Goal: Task Accomplishment & Management: Manage account settings

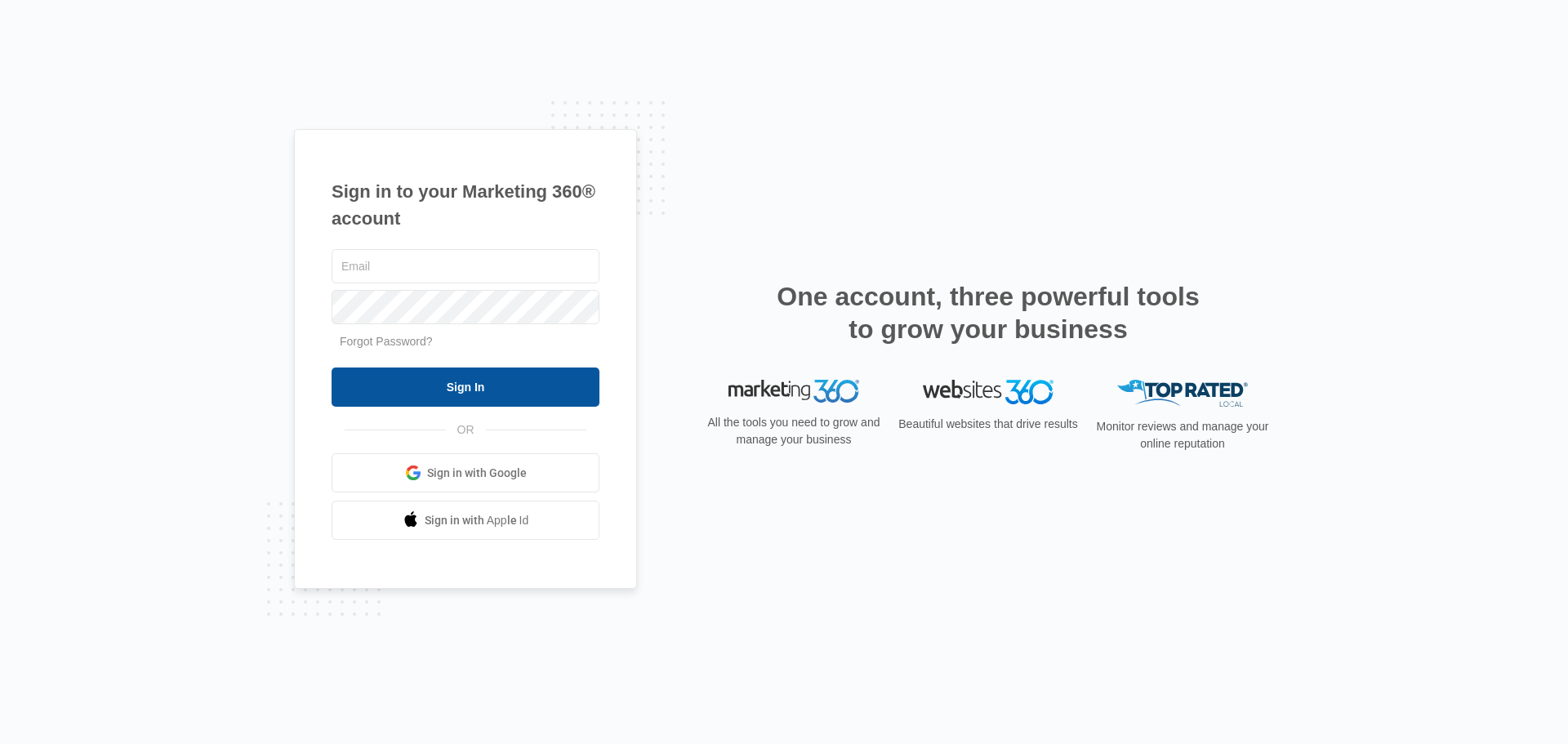
type input "[EMAIL_ADDRESS][DOMAIN_NAME]"
click at [533, 393] on input "Sign In" at bounding box center [466, 387] width 268 height 39
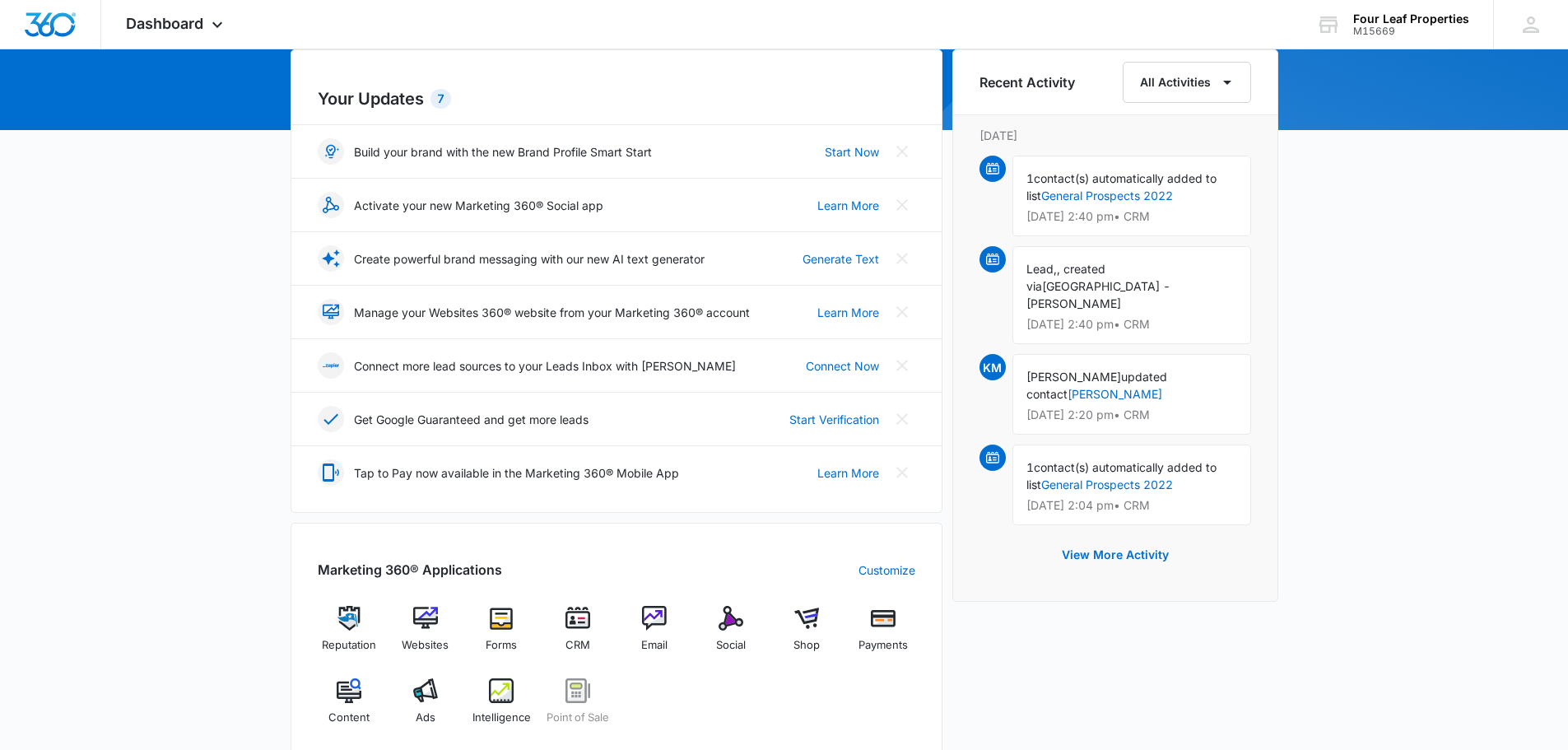
scroll to position [247, 0]
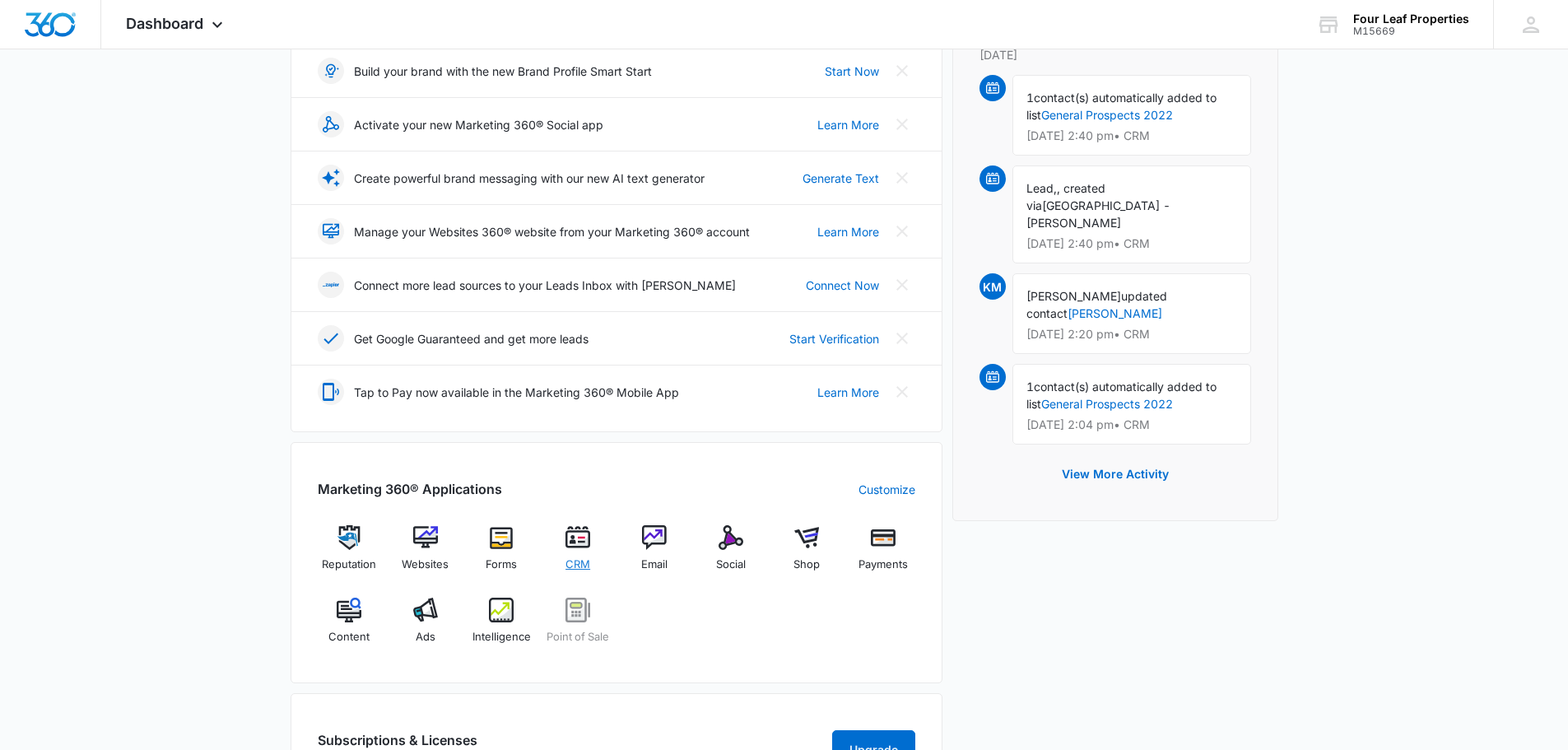
click at [577, 538] on img at bounding box center [578, 538] width 25 height 25
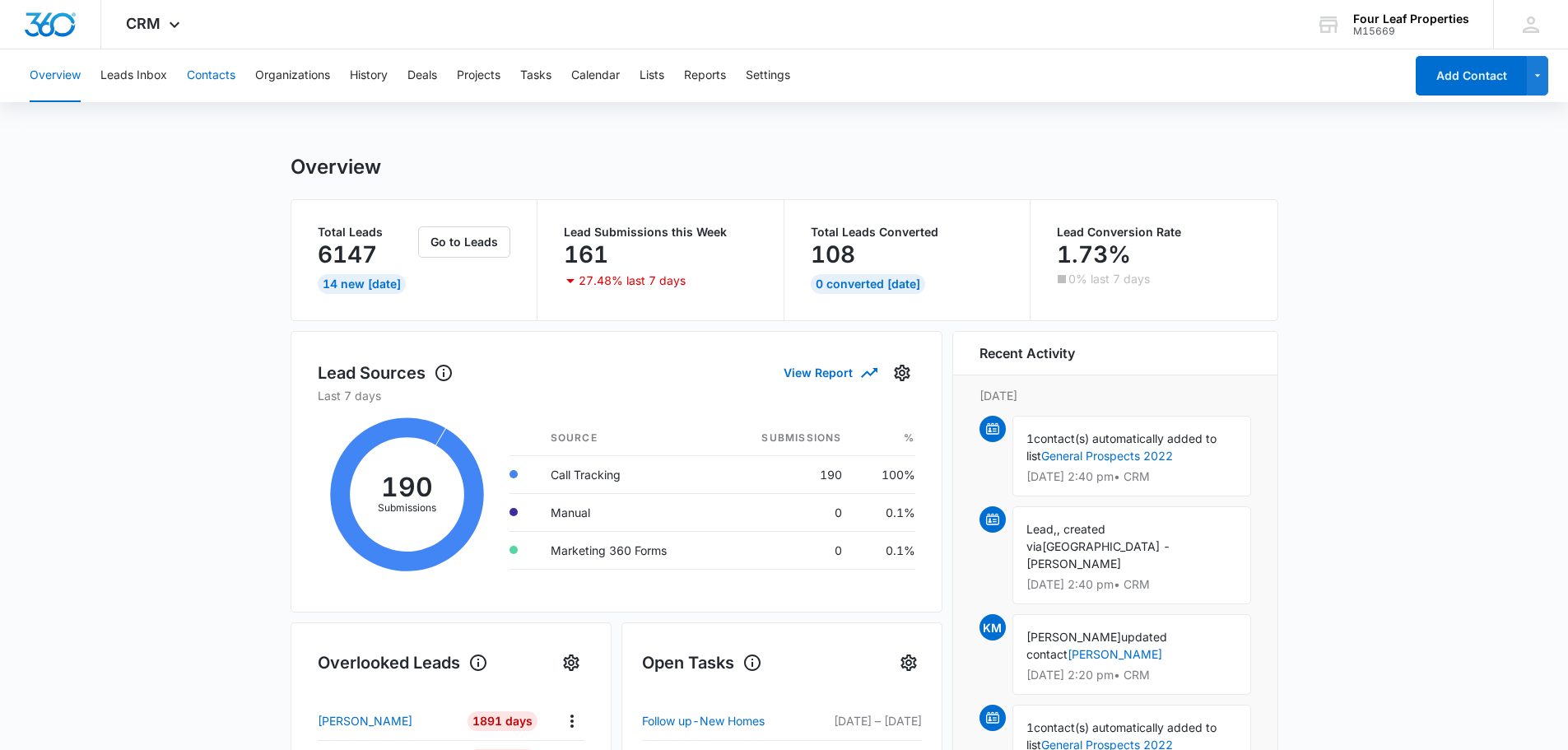
click at [226, 73] on button "Contacts" at bounding box center [211, 76] width 49 height 53
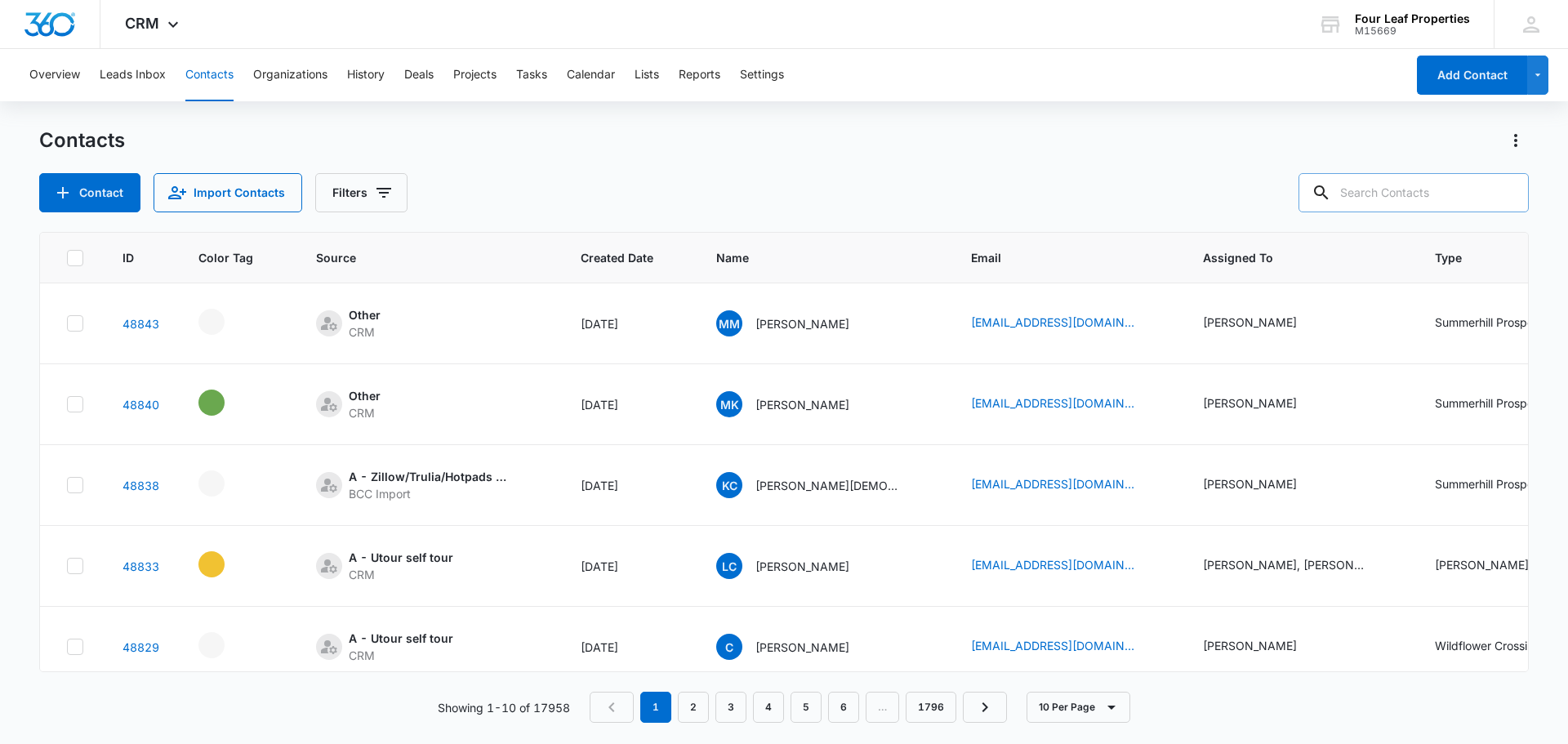
click at [1437, 186] on input "text" at bounding box center [1414, 193] width 230 height 39
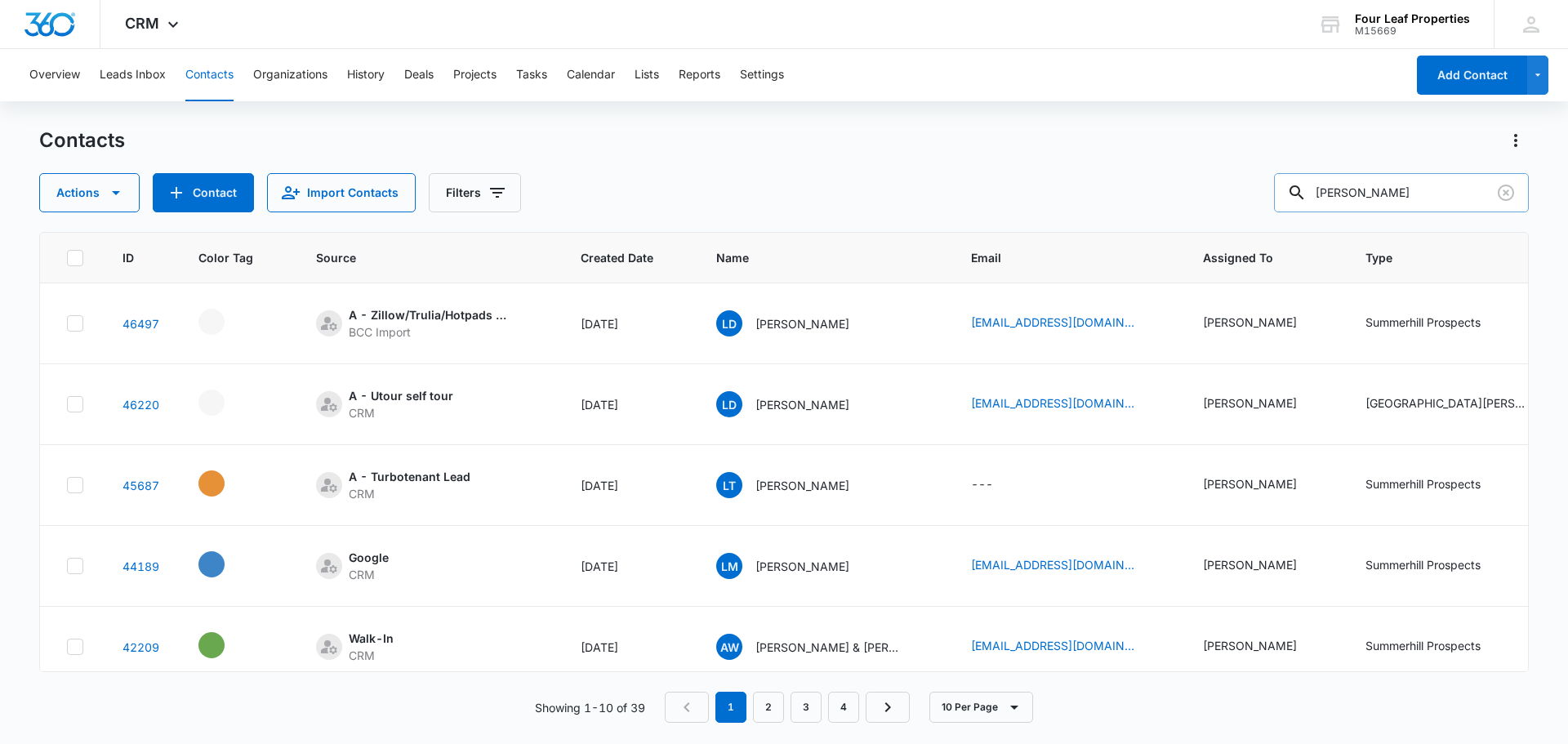
click at [1404, 189] on input "[PERSON_NAME]" at bounding box center [1401, 193] width 255 height 39
type input "[PERSON_NAME]"
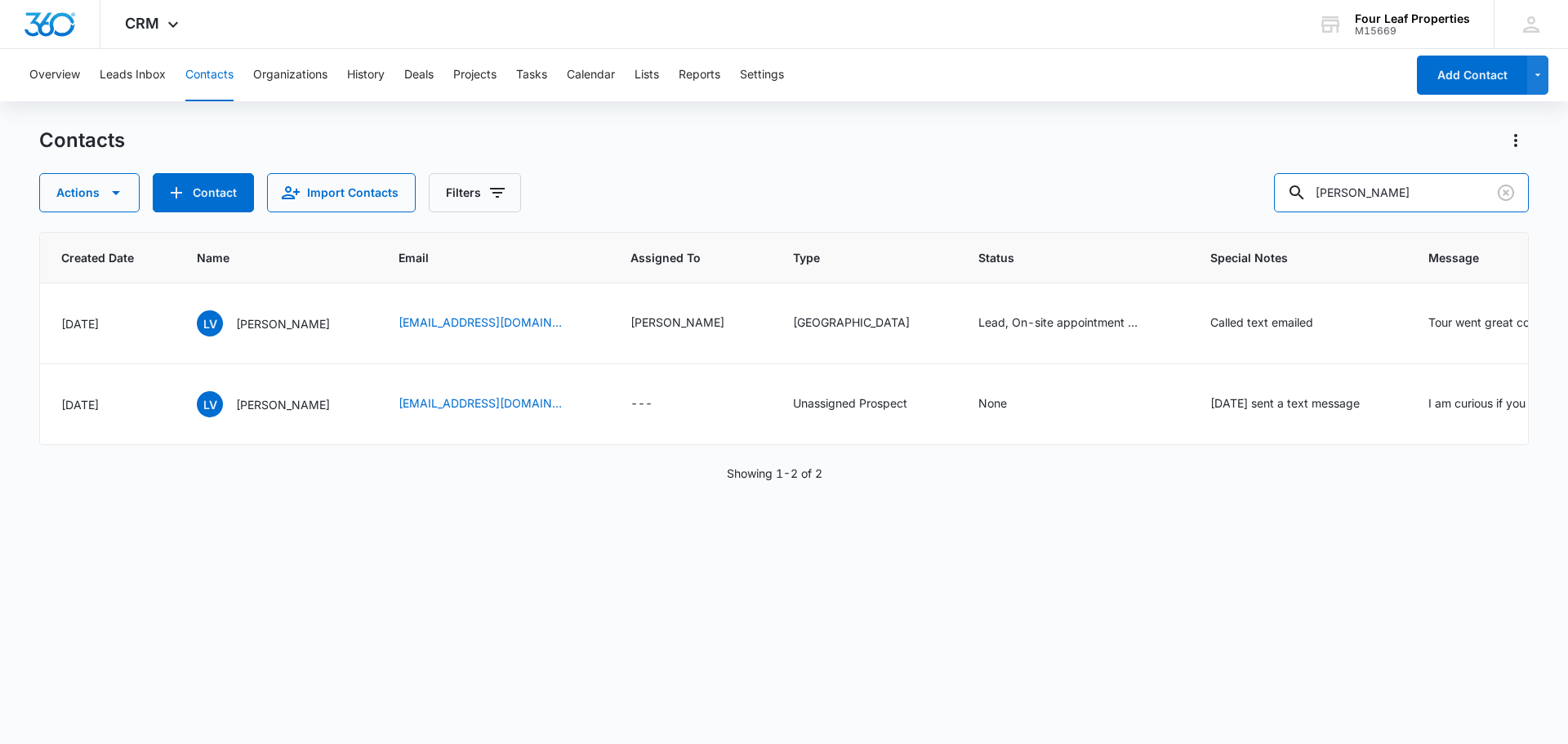
scroll to position [0, 489]
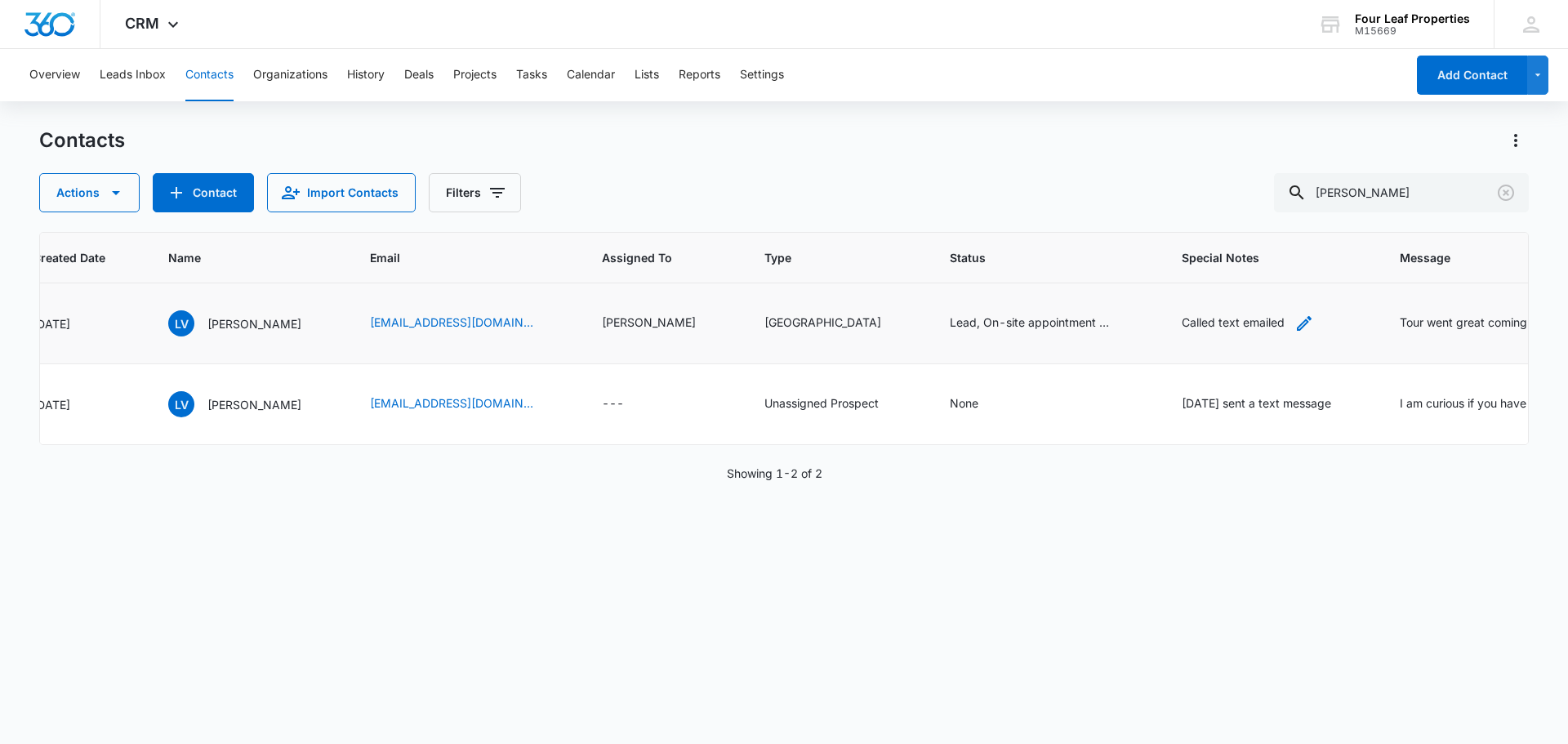
click at [1294, 324] on icon "Special Notes - Called text emailed - Select to Edit Field" at bounding box center [1304, 323] width 20 height 20
click at [1232, 196] on textarea "Called text emailed" at bounding box center [1181, 192] width 194 height 93
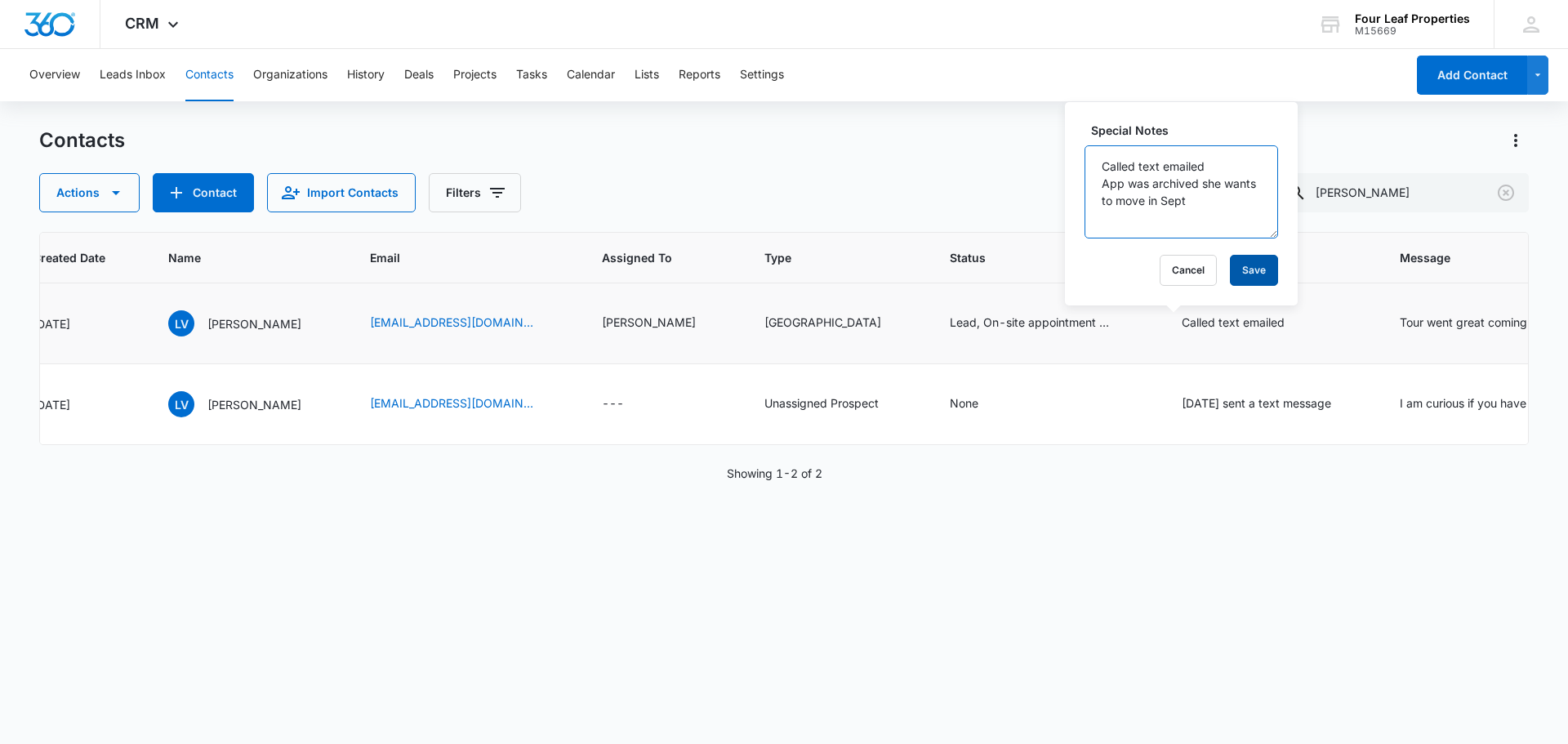
type textarea "Called text emailed App was archived she wants to move in Sept"
click at [1239, 262] on button "Save" at bounding box center [1254, 270] width 48 height 31
